Goal: Task Accomplishment & Management: Manage account settings

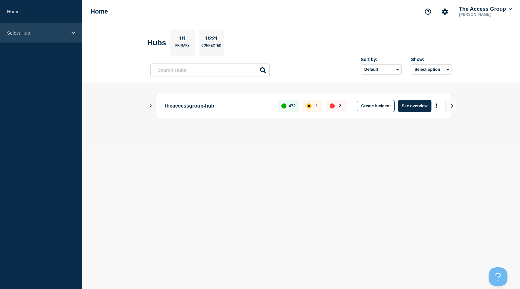
click at [49, 38] on div "Select Hub" at bounding box center [41, 32] width 82 height 19
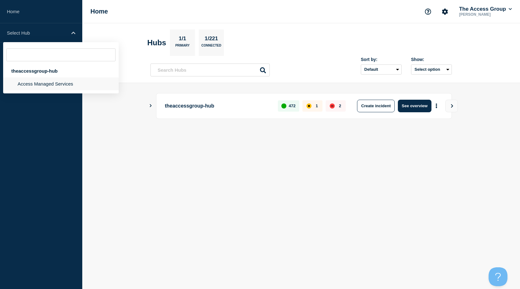
click at [33, 81] on li "Access Managed Services" at bounding box center [61, 83] width 116 height 13
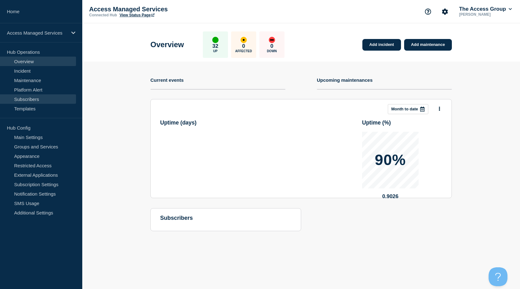
click at [34, 98] on link "Subscribers" at bounding box center [38, 98] width 76 height 9
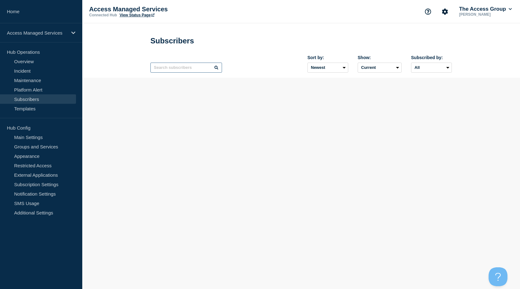
click at [190, 66] on input "text" at bounding box center [187, 68] width 72 height 10
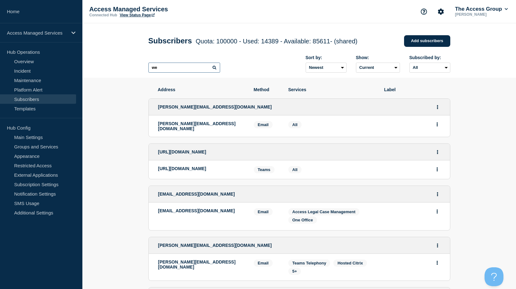
type input "w"
click at [177, 68] on input "[PERSON_NAME]" at bounding box center [184, 68] width 72 height 10
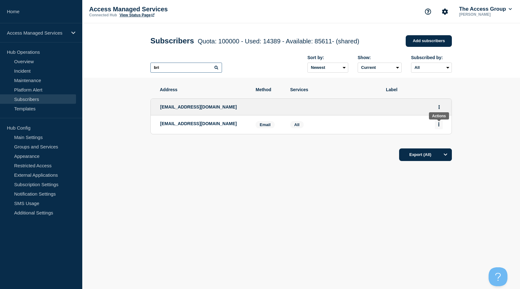
type input "bri"
click at [439, 126] on icon "Actions" at bounding box center [439, 124] width 2 height 4
click at [442, 144] on button "Delete" at bounding box center [439, 142] width 12 height 5
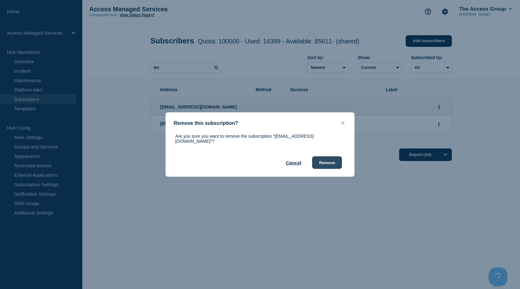
click at [327, 162] on button "Remove" at bounding box center [327, 162] width 30 height 13
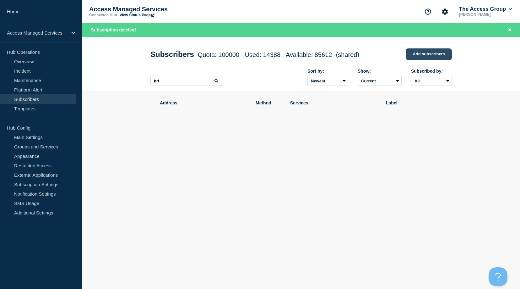
click at [427, 52] on link "Add subscribers" at bounding box center [429, 54] width 46 height 12
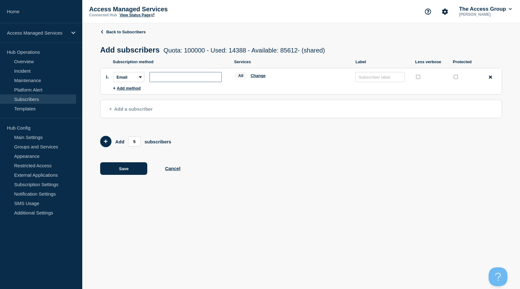
paste input "[EMAIL_ADDRESS][DOMAIN_NAME]"
type input "[EMAIL_ADDRESS][DOMAIN_NAME]"
click at [112, 171] on button "Save" at bounding box center [123, 168] width 47 height 13
